Goal: Task Accomplishment & Management: Complete application form

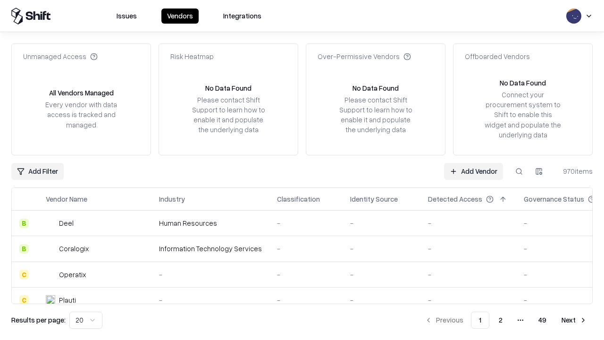
click at [474, 171] on link "Add Vendor" at bounding box center [473, 171] width 59 height 17
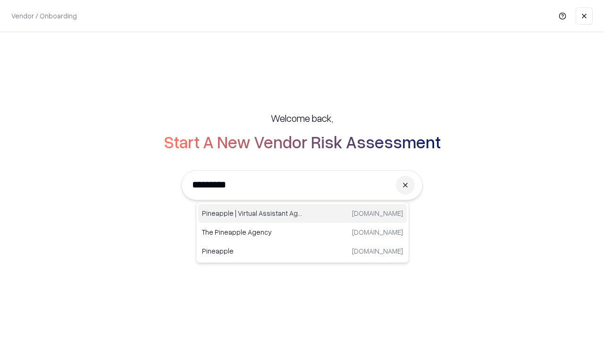
click at [303, 213] on div "Pineapple | Virtual Assistant Agency [DOMAIN_NAME]" at bounding box center [302, 213] width 209 height 19
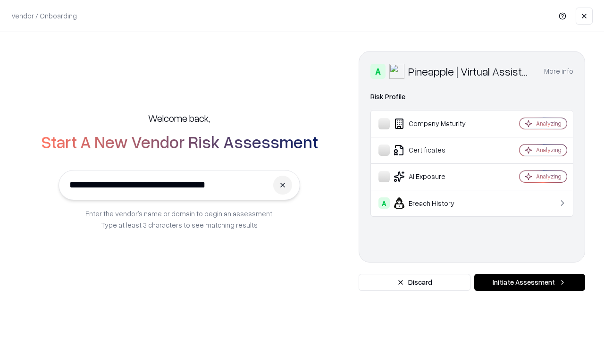
type input "**********"
click at [530, 282] on button "Initiate Assessment" at bounding box center [529, 282] width 111 height 17
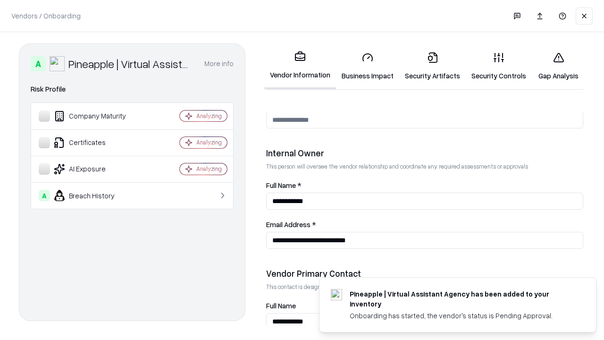
scroll to position [489, 0]
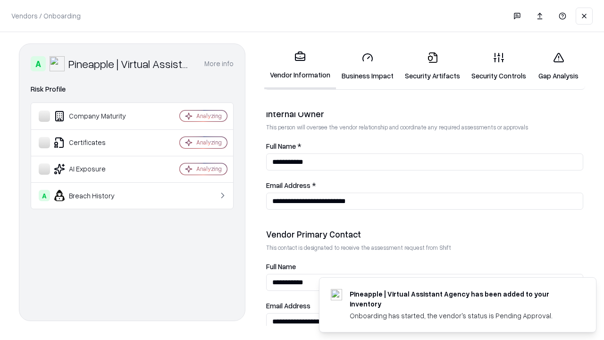
click at [368, 66] on link "Business Impact" at bounding box center [367, 66] width 63 height 44
click at [432, 66] on link "Security Artifacts" at bounding box center [432, 66] width 67 height 44
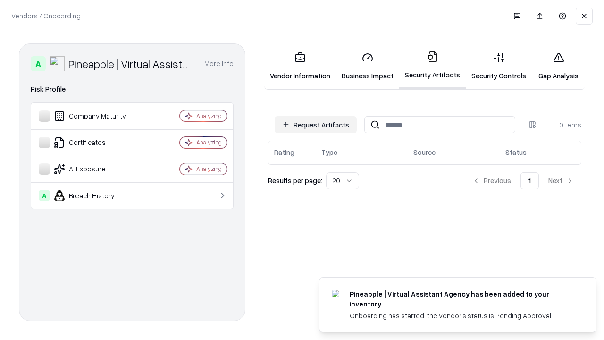
click at [316, 125] on button "Request Artifacts" at bounding box center [316, 124] width 82 height 17
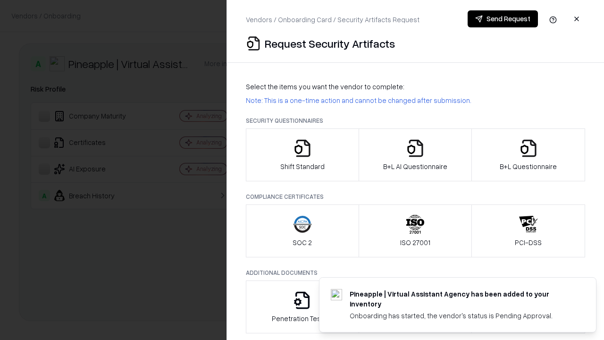
click at [302, 155] on icon "button" at bounding box center [302, 148] width 19 height 19
click at [503, 19] on button "Send Request" at bounding box center [503, 18] width 70 height 17
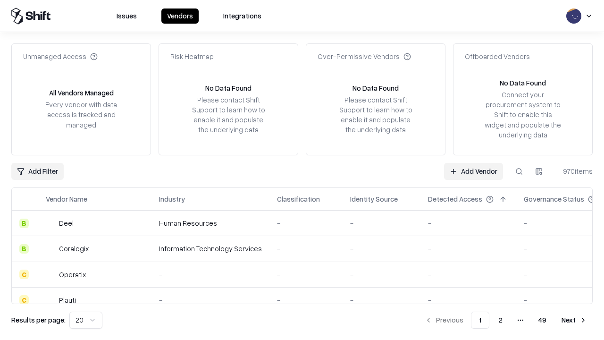
click at [519, 171] on button at bounding box center [519, 171] width 17 height 17
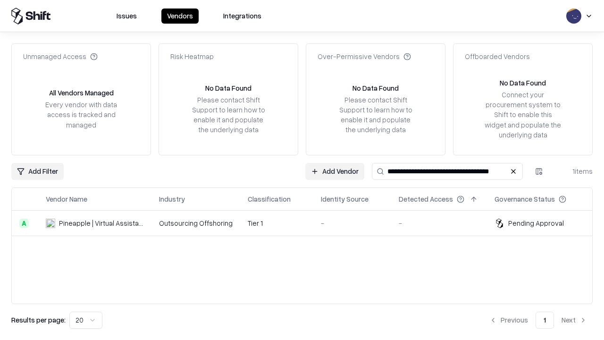
type input "**********"
click at [308, 223] on td "Tier 1" at bounding box center [276, 223] width 73 height 25
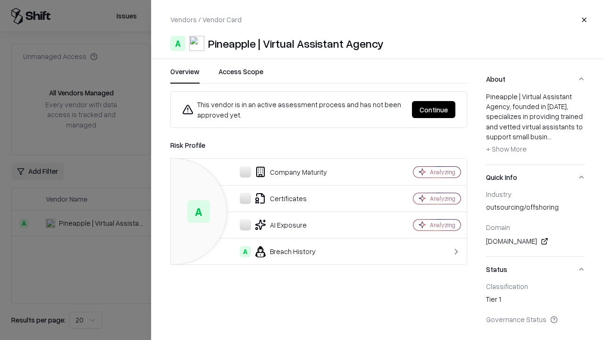
click at [434, 110] on button "Continue" at bounding box center [433, 109] width 43 height 17
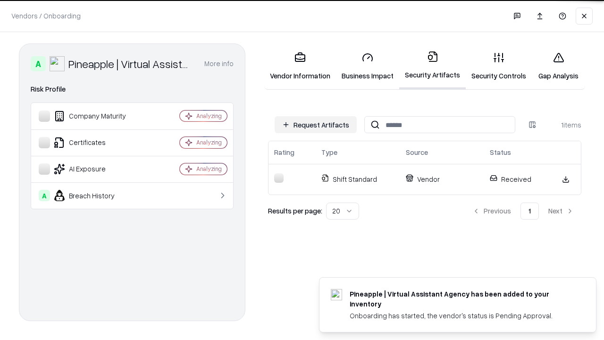
click at [499, 66] on link "Security Controls" at bounding box center [499, 66] width 66 height 44
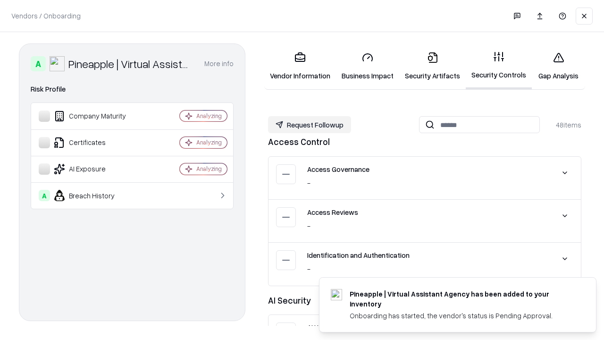
click at [310, 124] on button "Request Followup" at bounding box center [309, 124] width 83 height 17
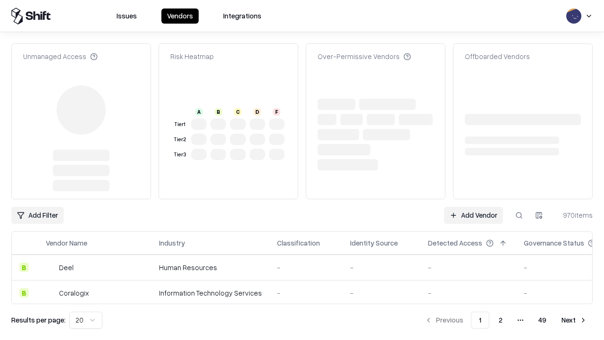
click at [474, 207] on link "Add Vendor" at bounding box center [473, 215] width 59 height 17
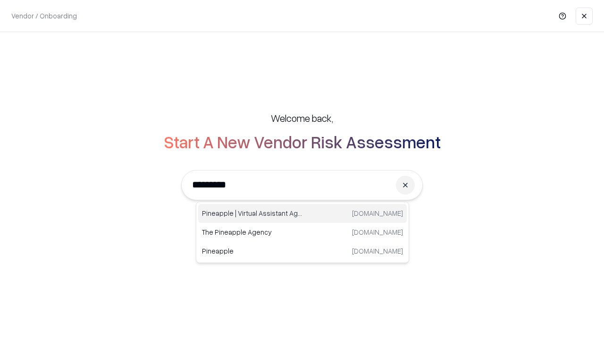
click at [303, 213] on div "Pineapple | Virtual Assistant Agency [DOMAIN_NAME]" at bounding box center [302, 213] width 209 height 19
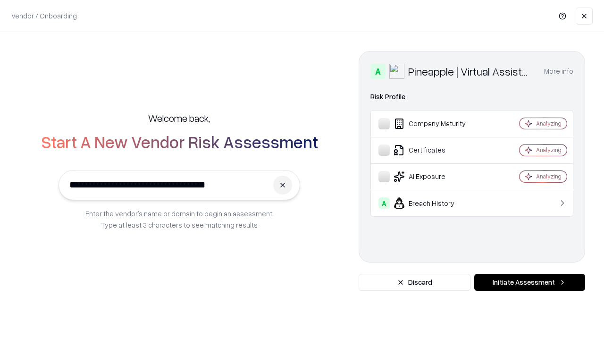
type input "**********"
click at [530, 282] on button "Initiate Assessment" at bounding box center [529, 282] width 111 height 17
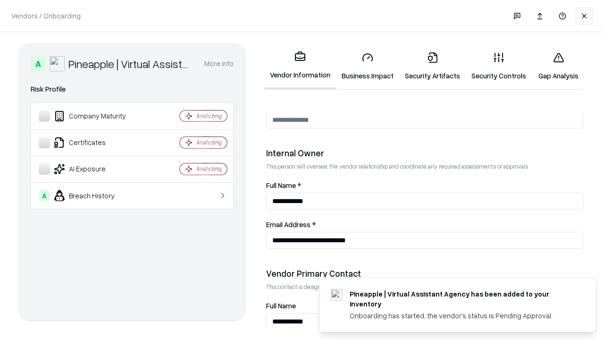
scroll to position [489, 0]
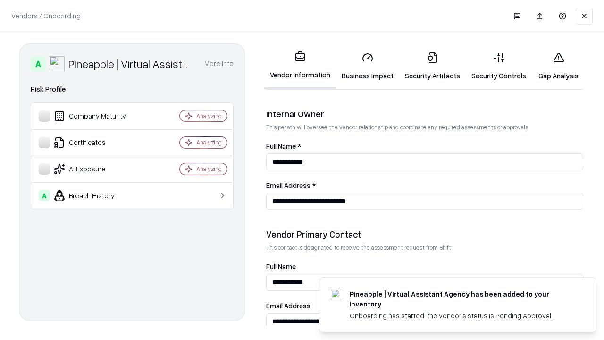
click at [559, 66] on link "Gap Analysis" at bounding box center [558, 66] width 53 height 44
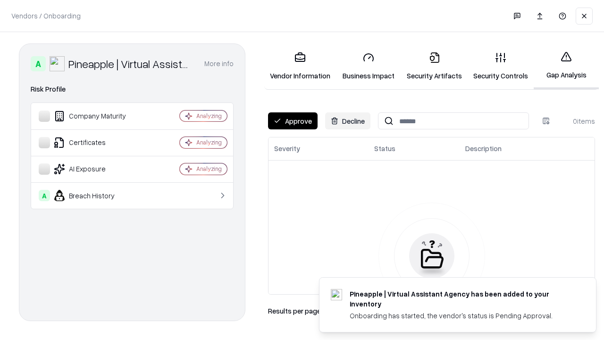
click at [293, 121] on button "Approve" at bounding box center [293, 120] width 50 height 17
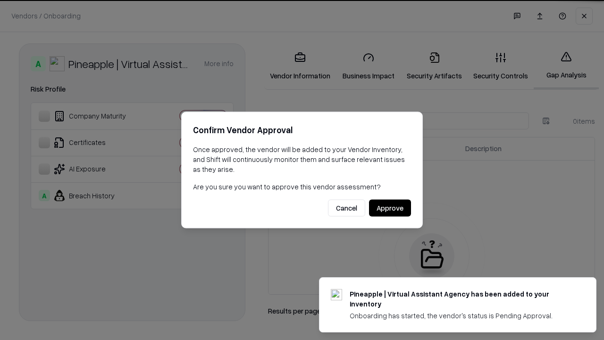
click at [390, 208] on button "Approve" at bounding box center [390, 208] width 42 height 17
